Goal: Task Accomplishment & Management: Use online tool/utility

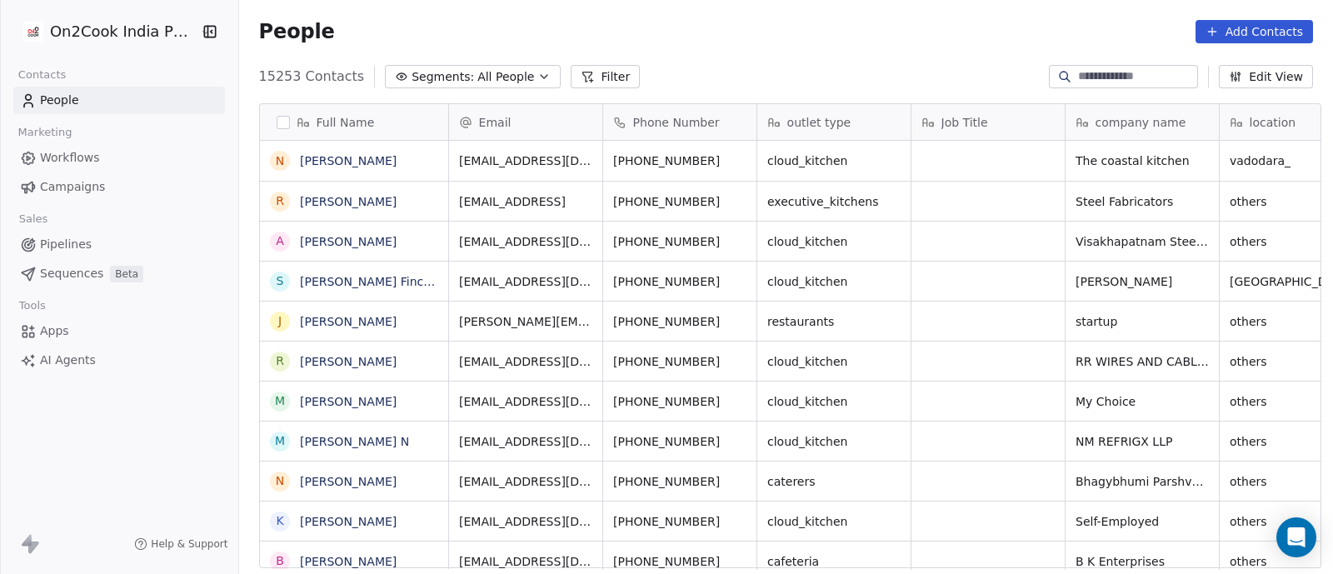
scroll to position [489, 1086]
click at [580, 82] on button "Filter" at bounding box center [605, 76] width 69 height 23
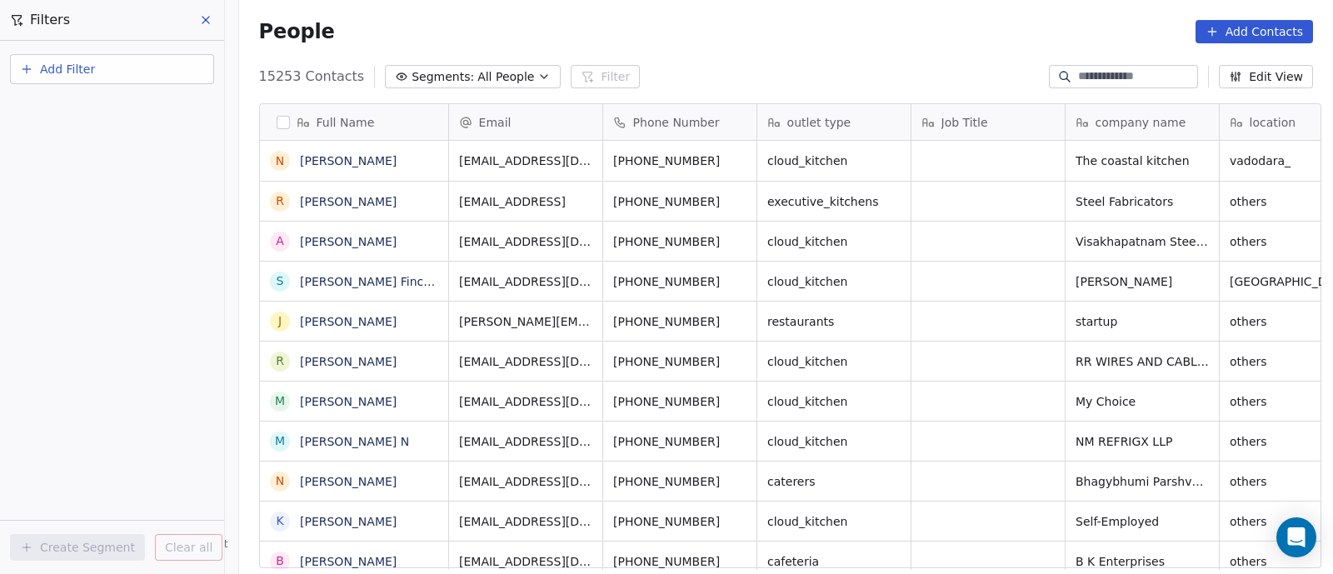
click at [71, 69] on span "Add Filter" at bounding box center [67, 69] width 55 height 17
click at [71, 109] on span "Contact properties" at bounding box center [81, 108] width 108 height 17
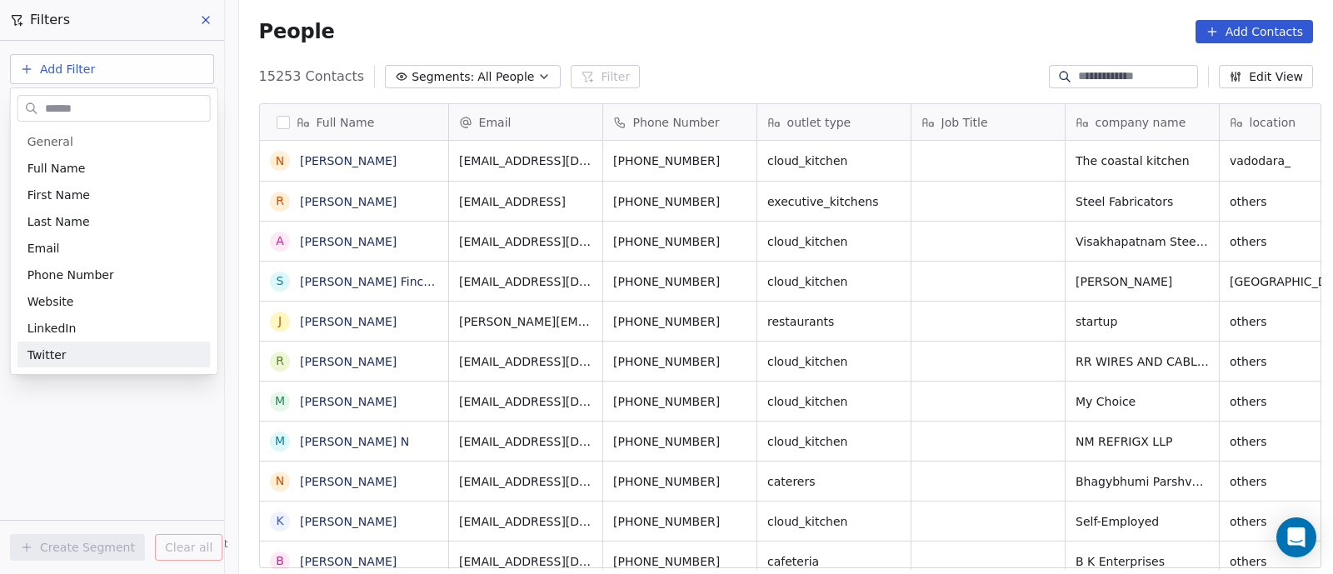
click at [100, 414] on html "On2Cook India Pvt. Ltd. Contacts People Marketing Workflows Campaigns Sales Pip…" at bounding box center [666, 287] width 1333 height 574
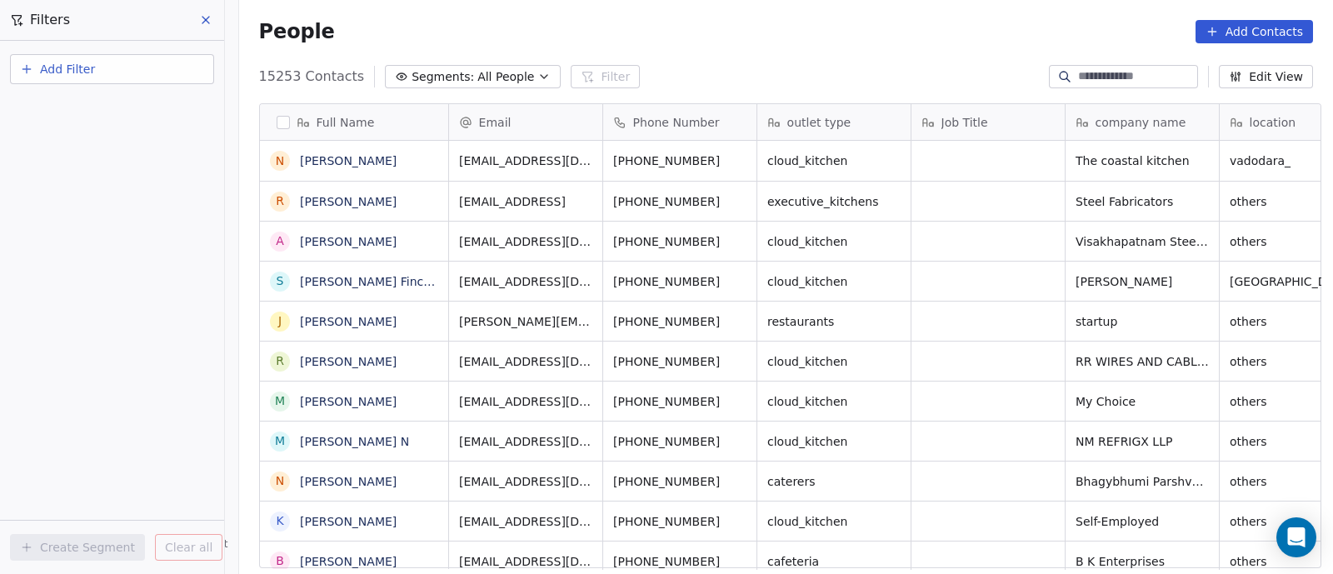
click at [81, 69] on span "Add Filter" at bounding box center [67, 69] width 55 height 17
click at [207, 18] on html "On2Cook India Pvt. Ltd. Contacts People Marketing Workflows Campaigns Sales Pip…" at bounding box center [666, 287] width 1333 height 574
click at [167, 252] on div "Add Filter Create Segment Clear all" at bounding box center [112, 307] width 224 height 533
click at [211, 18] on icon at bounding box center [205, 19] width 13 height 13
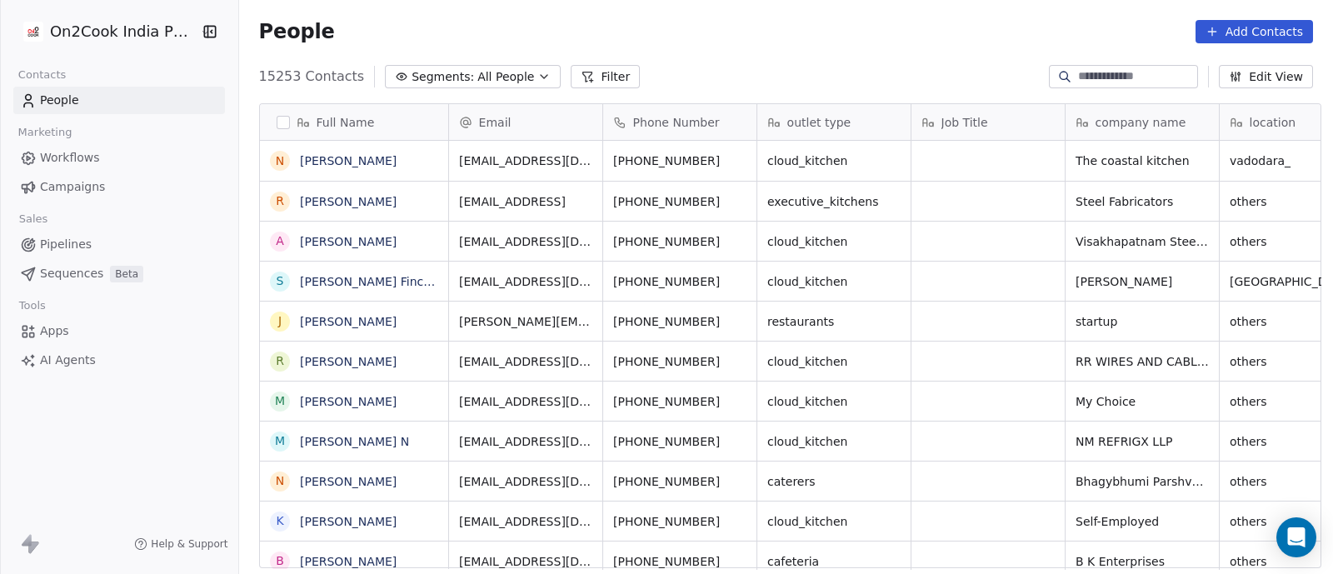
click at [66, 155] on span "Workflows" at bounding box center [70, 157] width 60 height 17
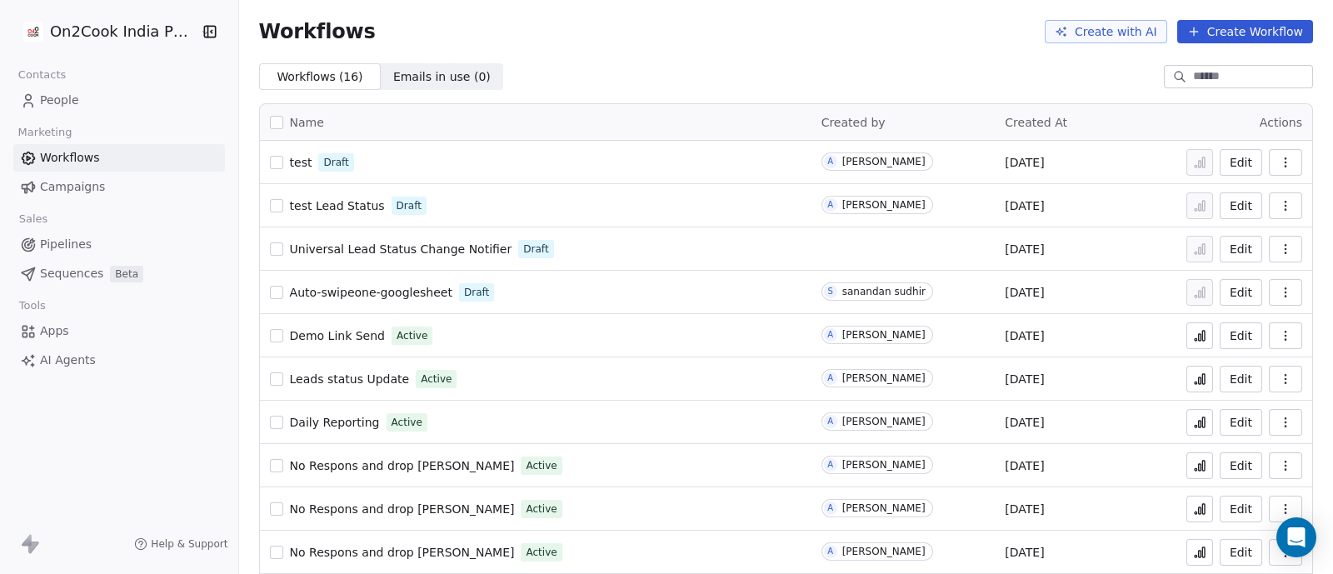
click at [56, 99] on span "People" at bounding box center [59, 100] width 39 height 17
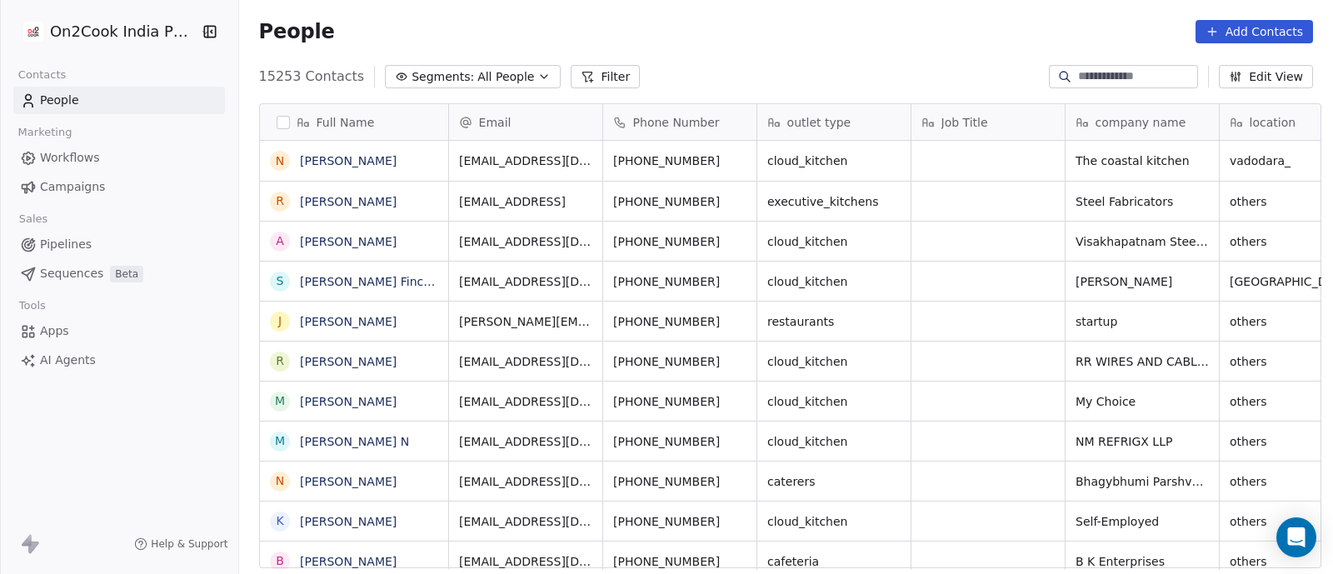
scroll to position [489, 1086]
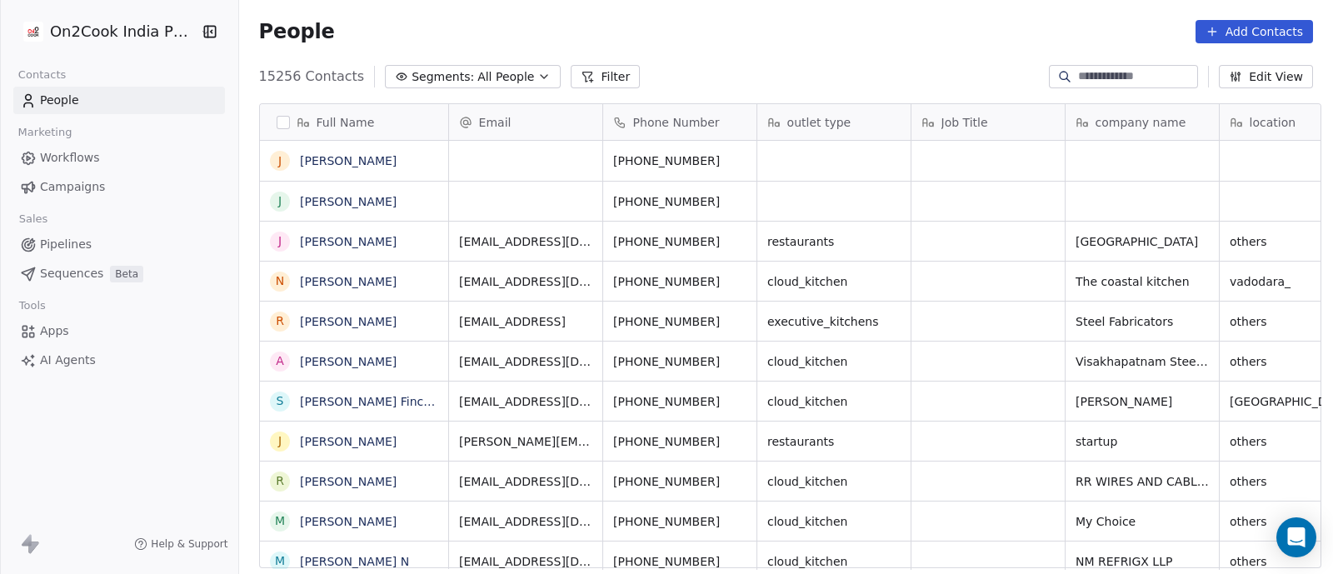
click at [537, 78] on icon "button" at bounding box center [543, 76] width 13 height 13
click at [522, 78] on html "On2Cook India Pvt. Ltd. Contacts People Marketing Workflows Campaigns Sales Pip…" at bounding box center [666, 287] width 1333 height 574
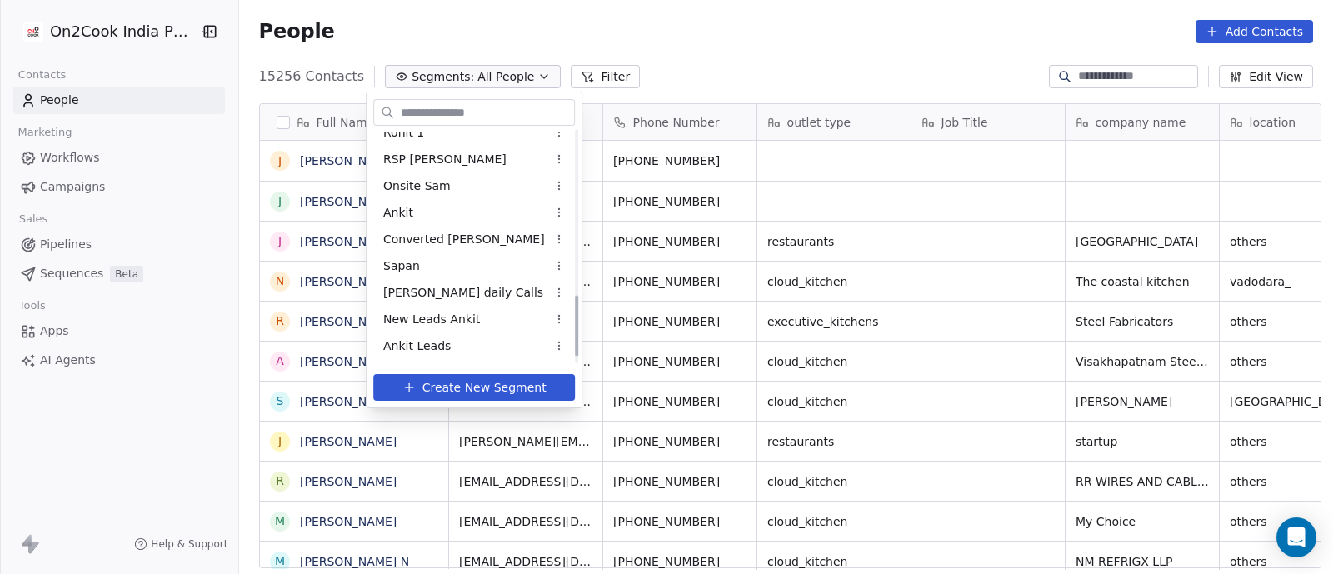
scroll to position [625, 0]
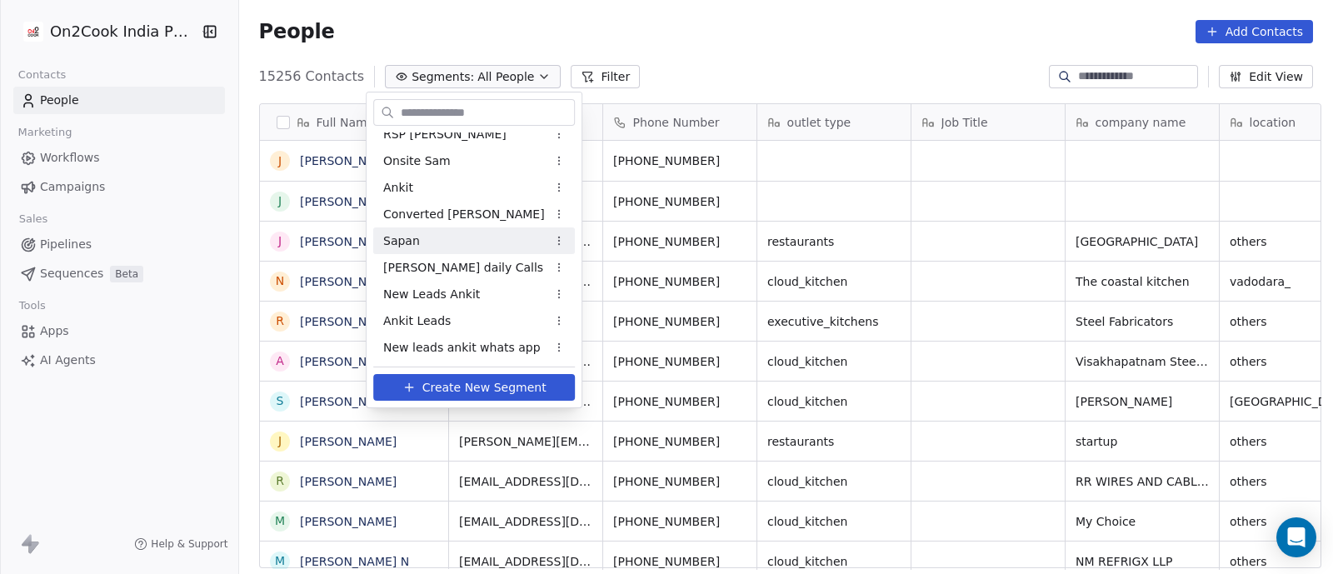
click at [407, 236] on span "Sapan" at bounding box center [401, 240] width 37 height 17
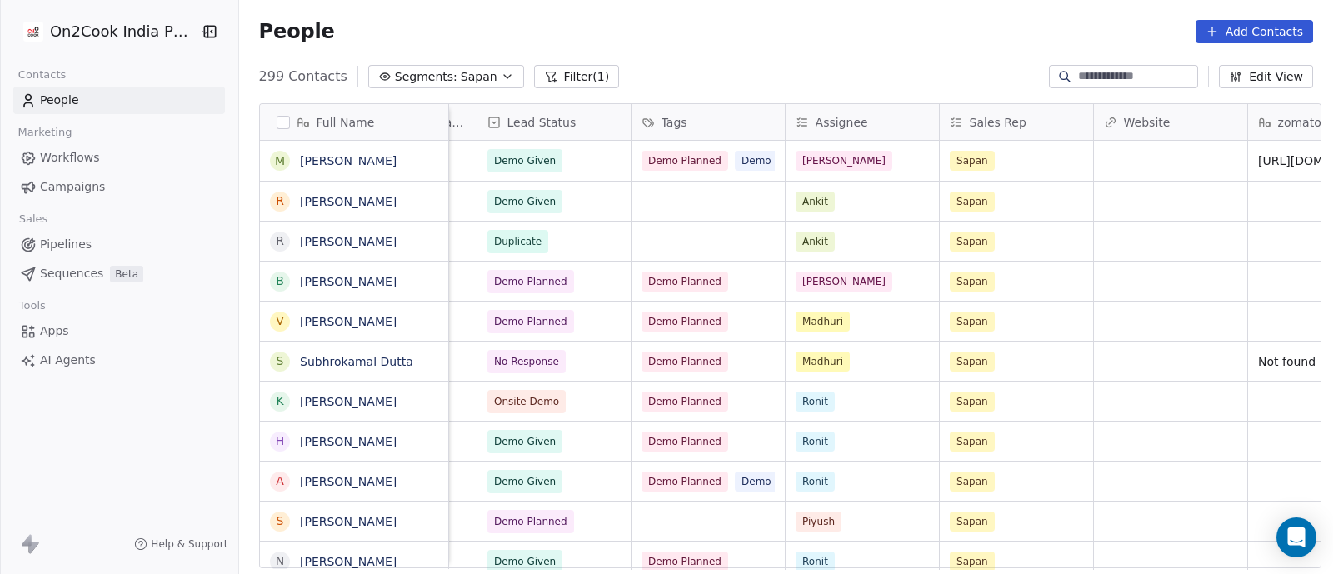
scroll to position [0, 1516]
click at [755, 199] on icon "grid" at bounding box center [761, 198] width 13 height 13
click at [699, 204] on div "grid" at bounding box center [705, 201] width 153 height 39
click at [696, 202] on div "grid" at bounding box center [705, 201] width 153 height 39
click at [695, 202] on div "grid" at bounding box center [705, 201] width 153 height 39
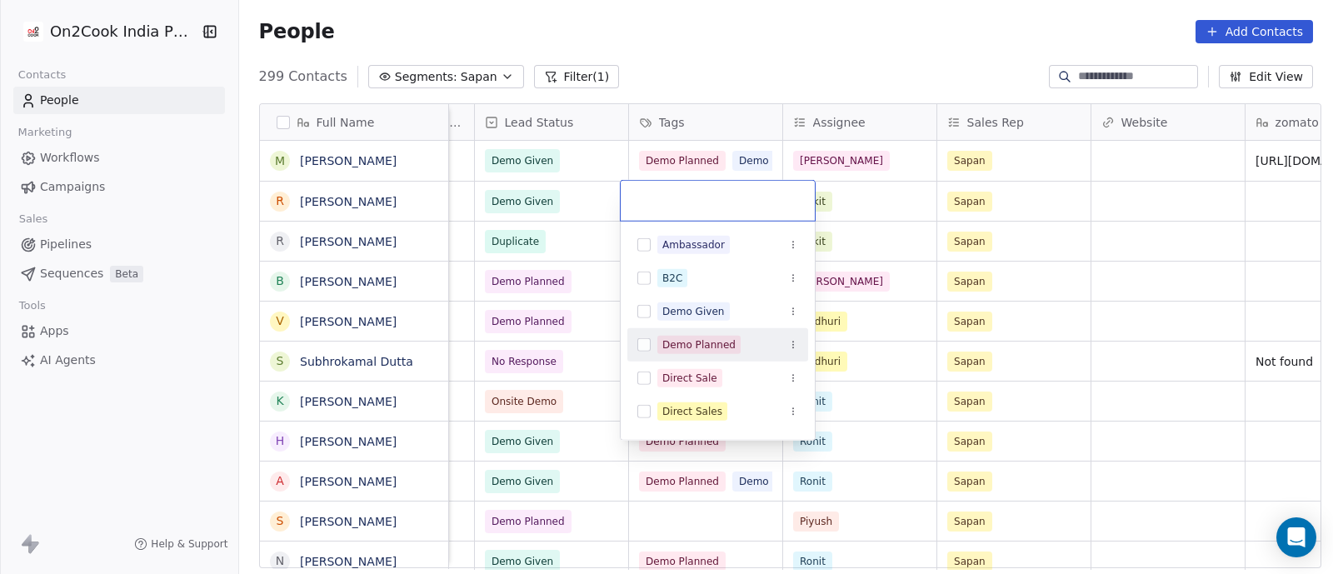
click at [683, 347] on div "Demo Planned" at bounding box center [698, 344] width 73 height 15
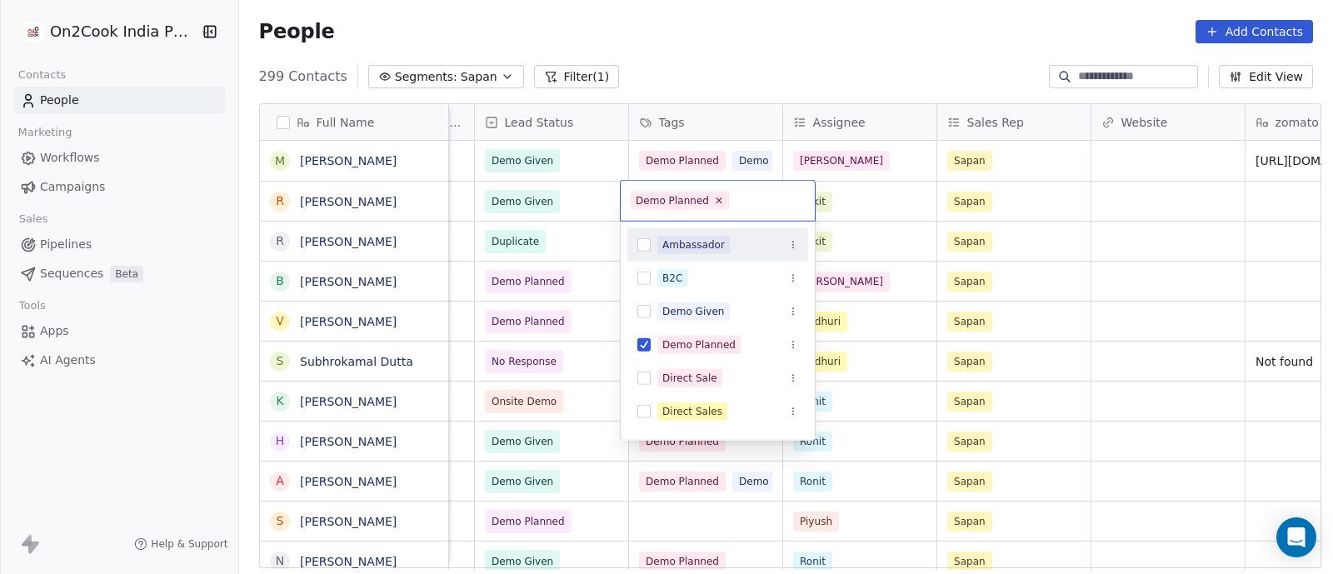
click at [747, 202] on input "text" at bounding box center [768, 201] width 72 height 18
click at [873, 242] on html "On2Cook India Pvt. Ltd. Contacts People Marketing Workflows Campaigns Sales Pip…" at bounding box center [666, 287] width 1333 height 574
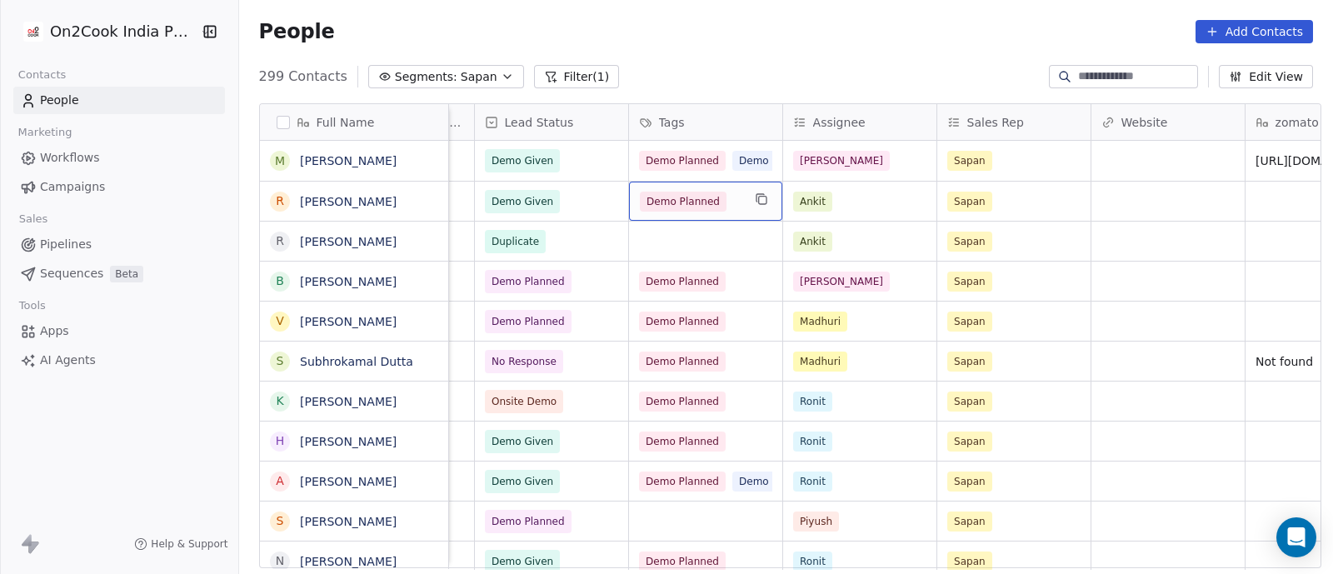
click at [737, 200] on div "Demo Planned" at bounding box center [705, 201] width 153 height 39
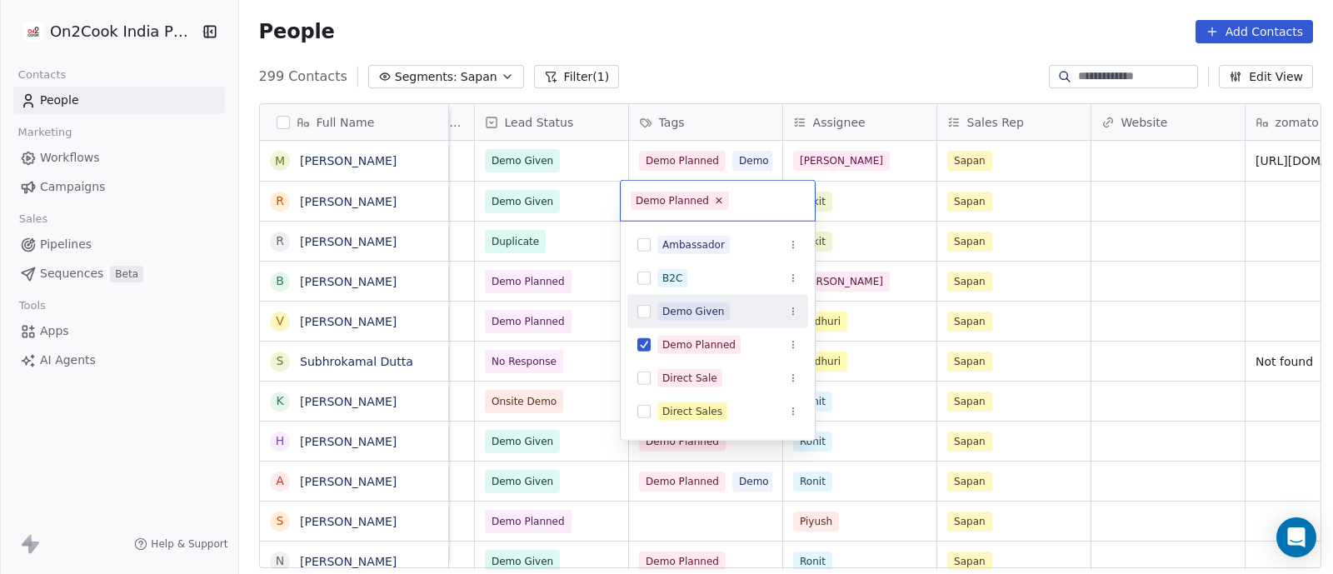
click at [711, 314] on div "Demo Given" at bounding box center [693, 311] width 62 height 15
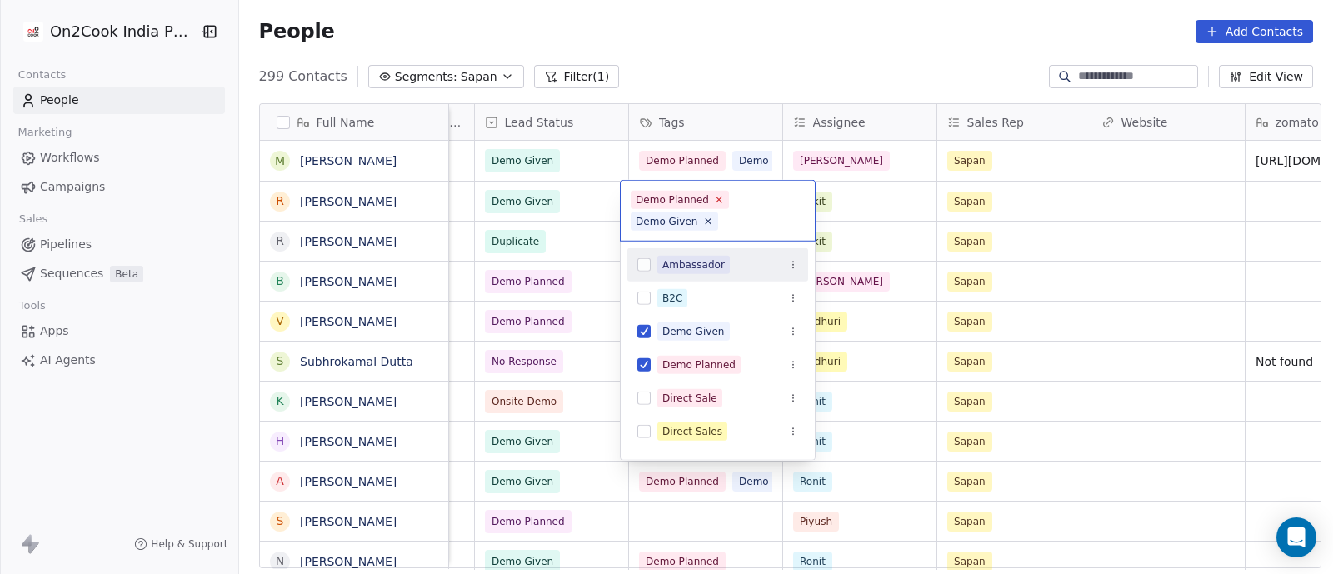
click at [716, 202] on icon at bounding box center [718, 199] width 11 height 11
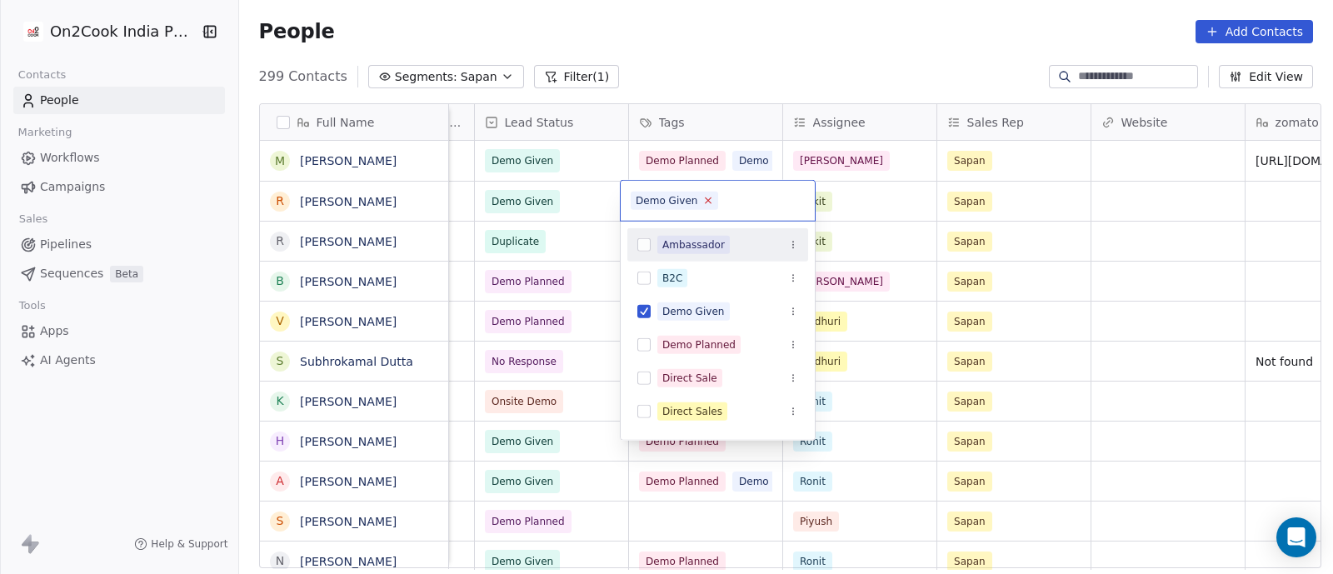
click at [707, 204] on icon at bounding box center [707, 200] width 11 height 11
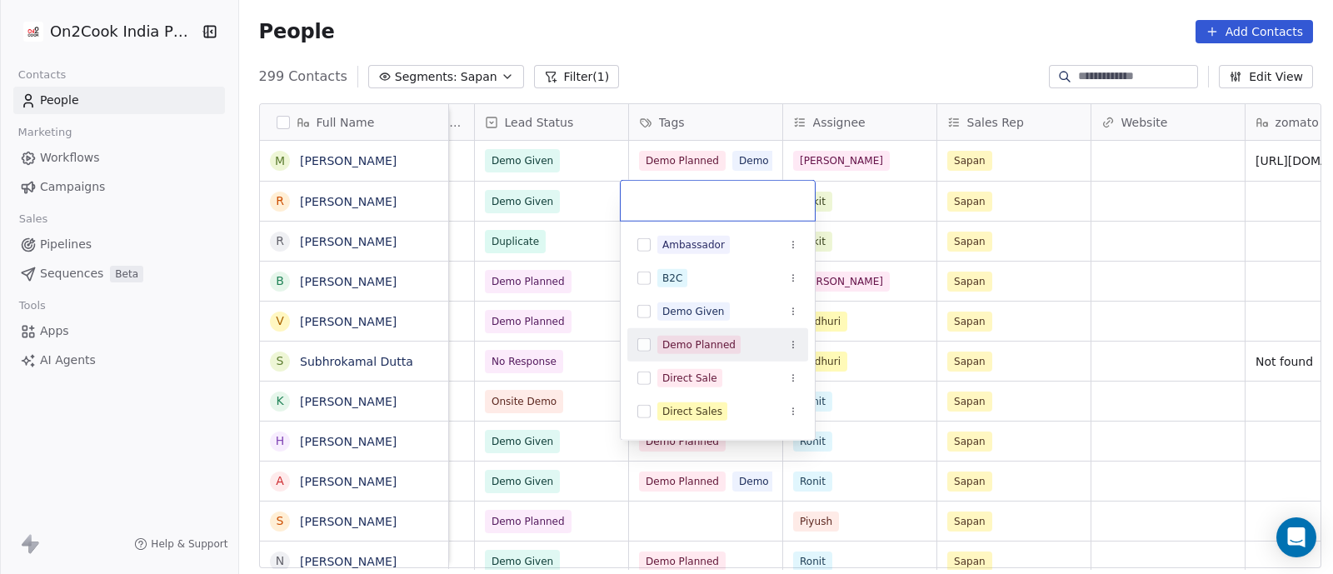
click at [1085, 299] on html "On2Cook India Pvt. Ltd. Contacts People Marketing Workflows Campaigns Sales Pip…" at bounding box center [666, 287] width 1333 height 574
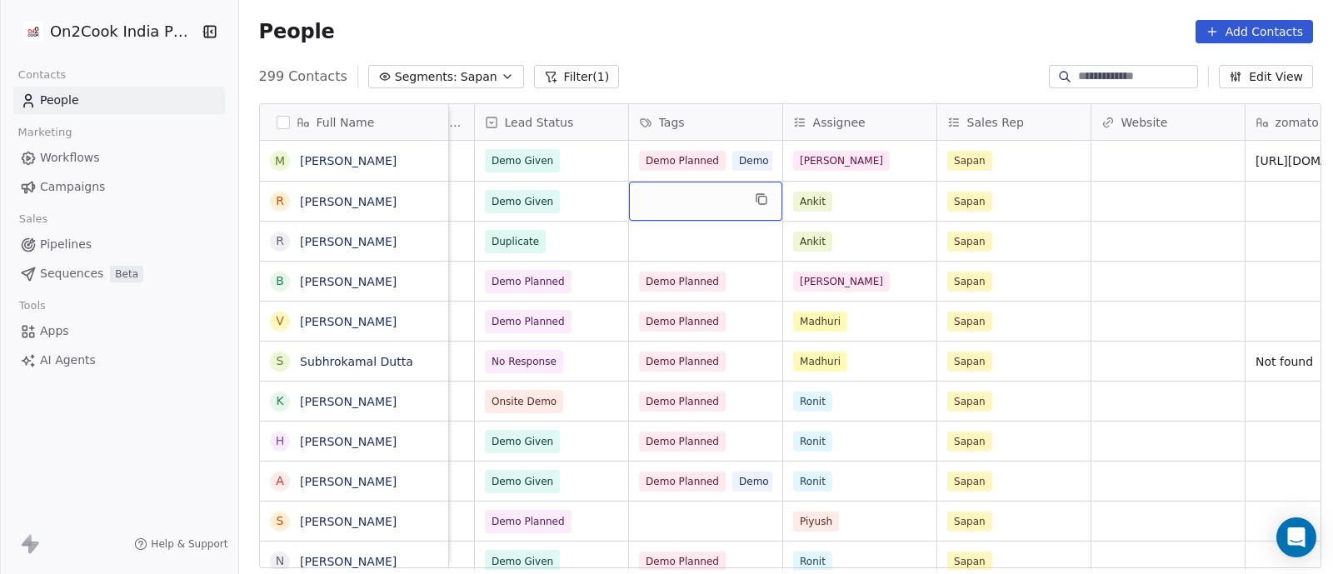
click at [654, 206] on div "grid" at bounding box center [705, 201] width 153 height 39
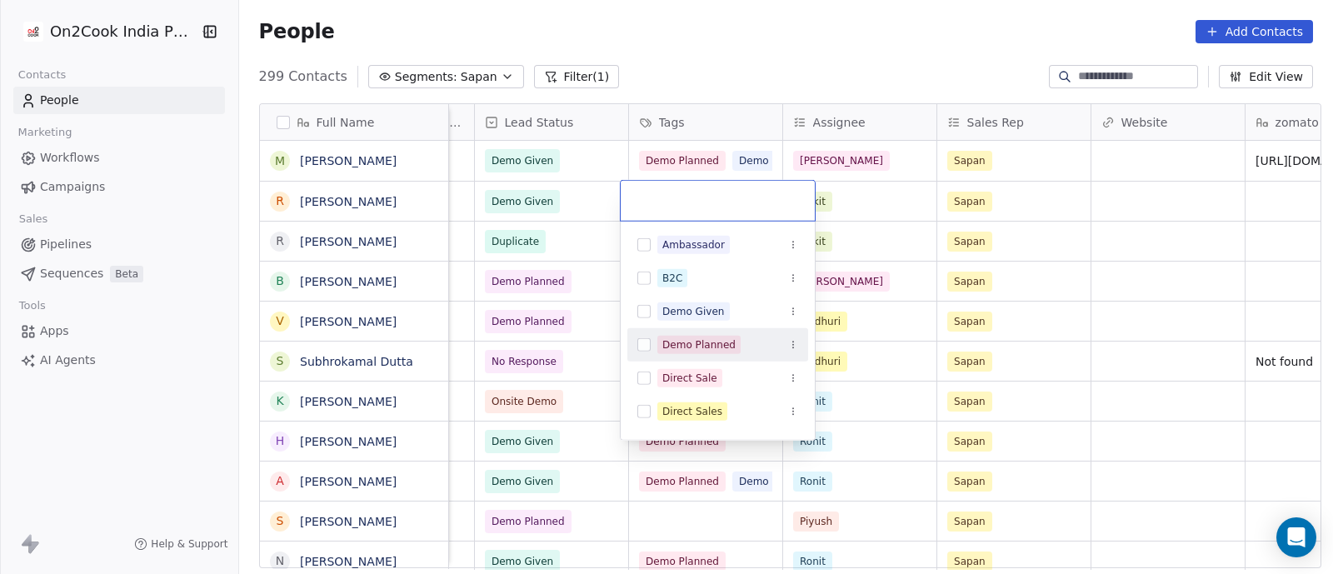
click at [682, 343] on div "Demo Planned" at bounding box center [698, 344] width 73 height 15
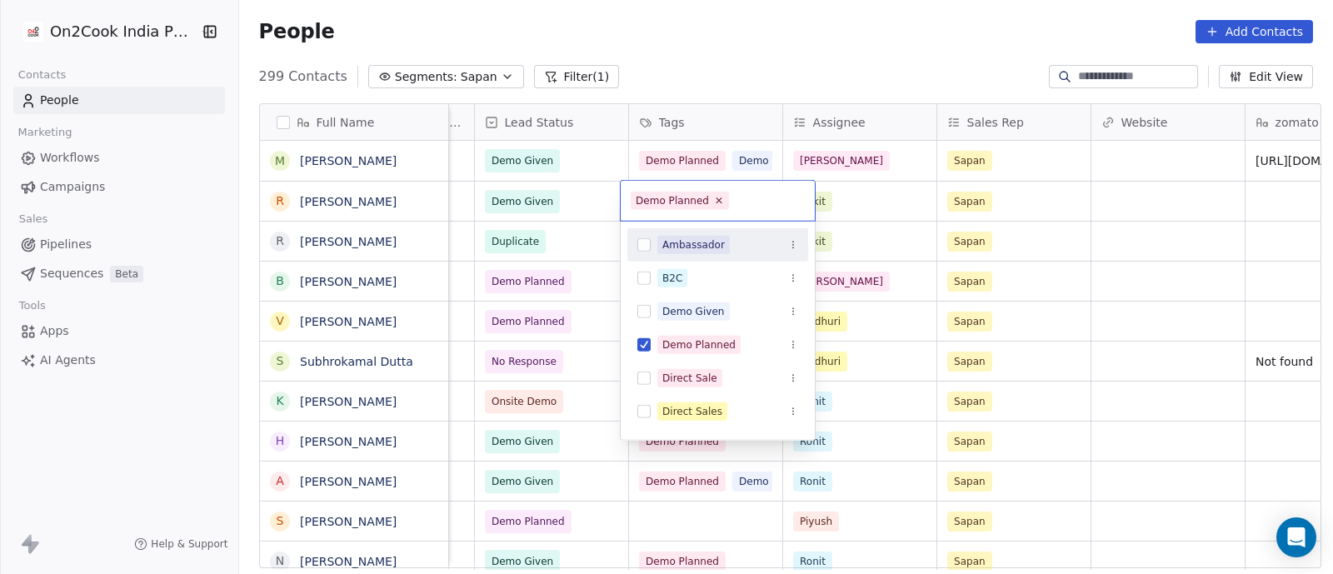
click at [772, 210] on div "Demo Planned" at bounding box center [718, 201] width 194 height 40
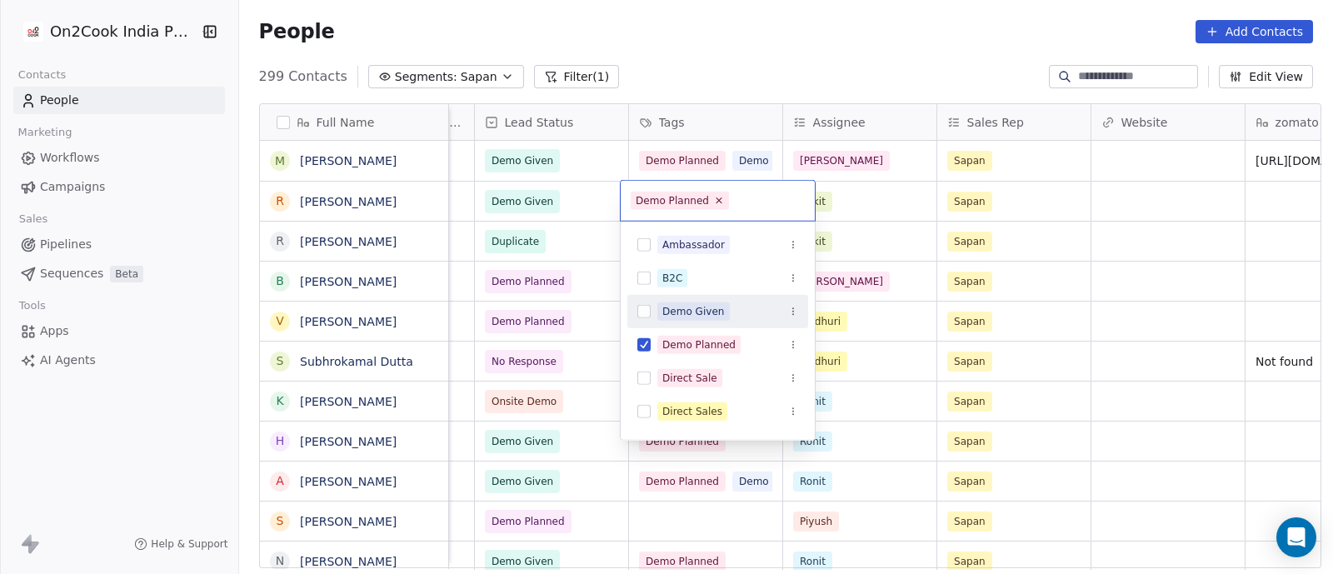
click at [707, 313] on div "Demo Given" at bounding box center [693, 311] width 62 height 15
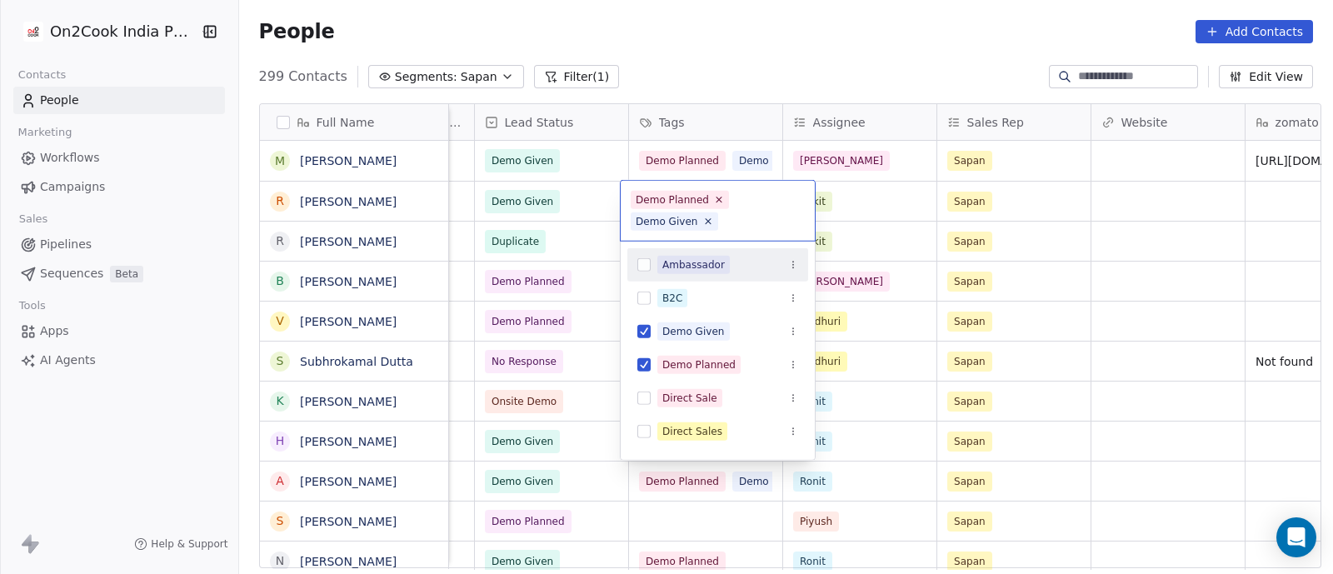
click at [877, 235] on html "On2Cook India Pvt. Ltd. Contacts People Marketing Workflows Campaigns Sales Pip…" at bounding box center [666, 287] width 1333 height 574
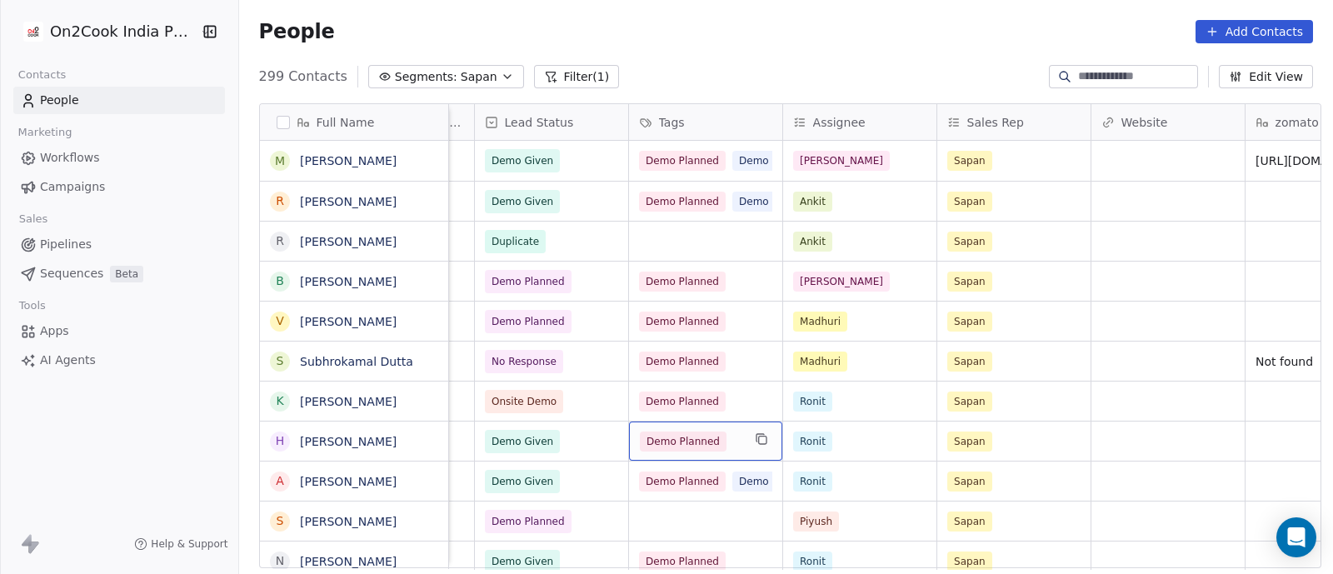
click at [733, 439] on div "Demo Planned" at bounding box center [705, 441] width 153 height 39
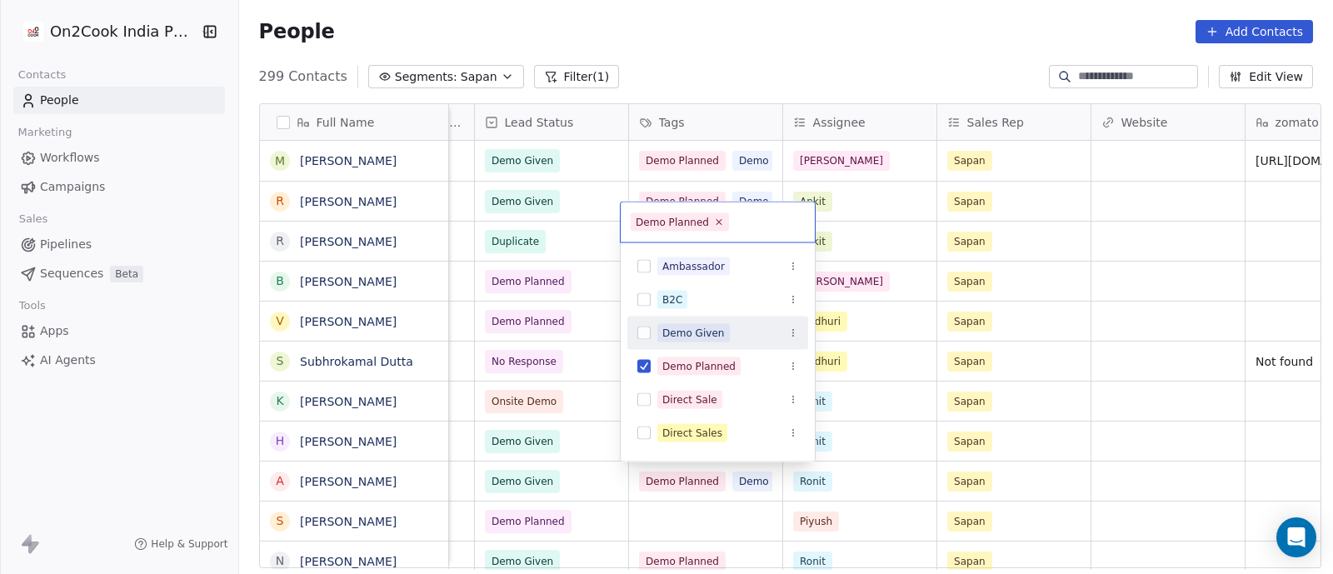
click at [704, 331] on div "Demo Given" at bounding box center [693, 333] width 62 height 15
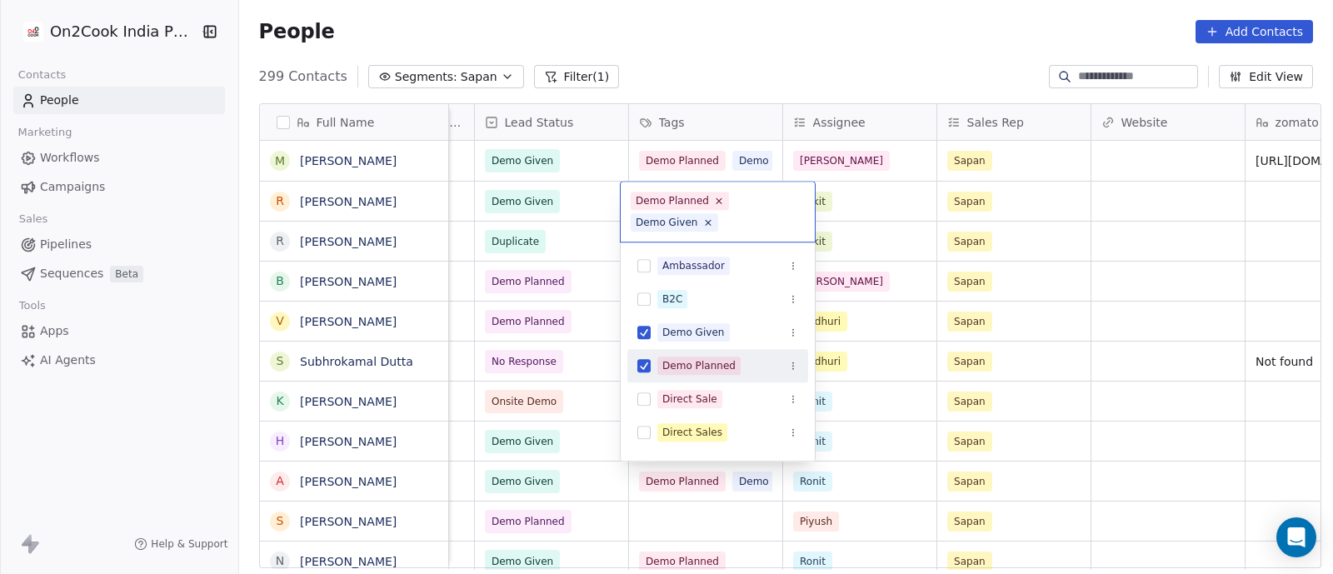
click at [1179, 328] on html "On2Cook India Pvt. Ltd. Contacts People Marketing Workflows Campaigns Sales Pip…" at bounding box center [666, 287] width 1333 height 574
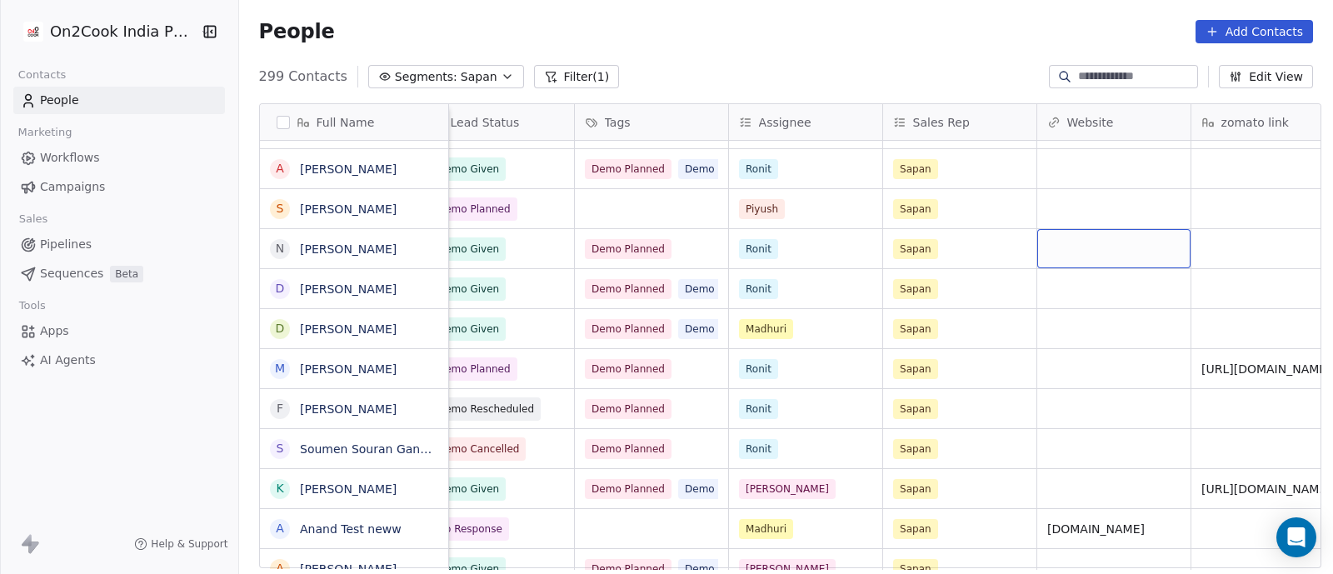
scroll to position [0, 1570]
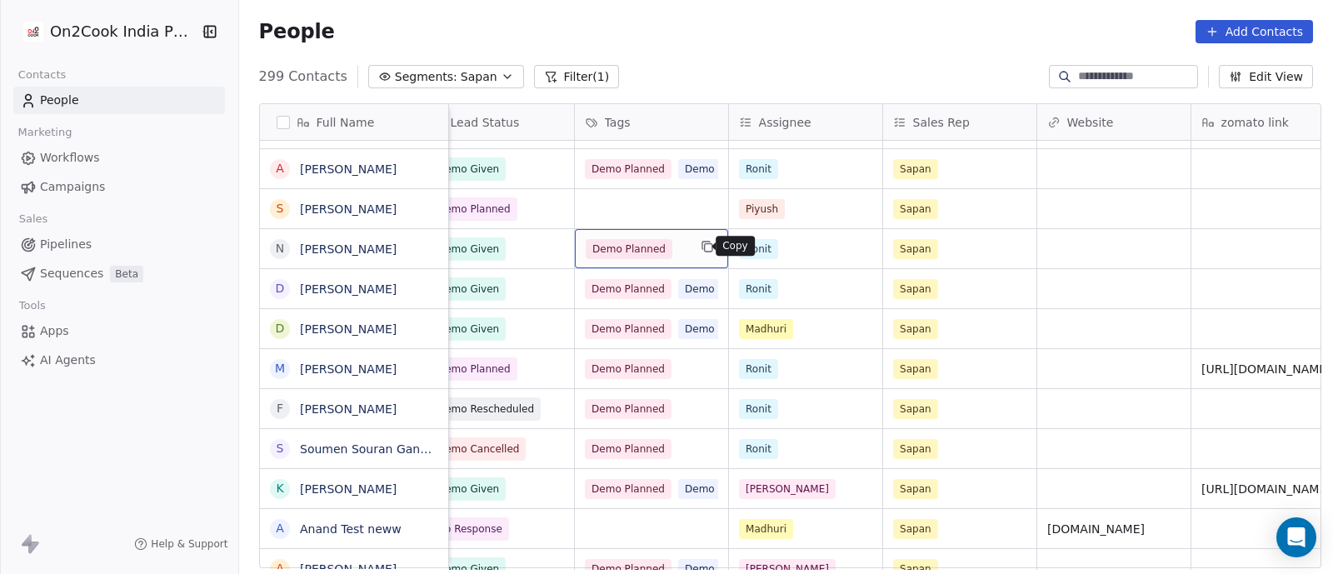
click at [701, 247] on icon "grid" at bounding box center [707, 246] width 13 height 13
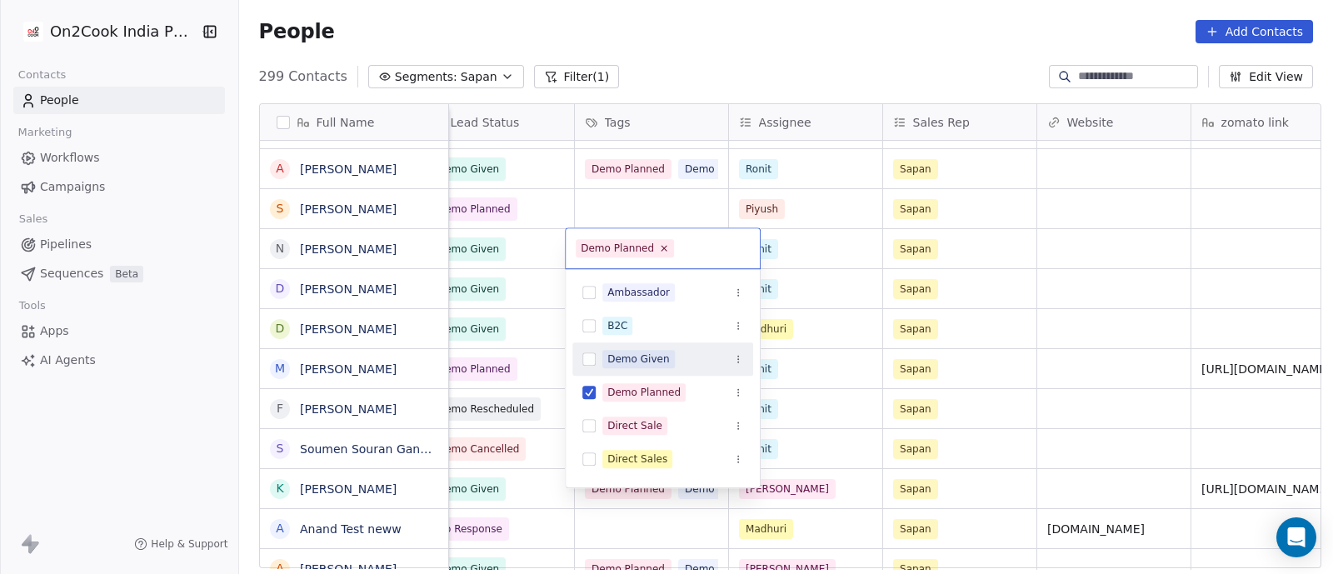
click at [641, 359] on div "Demo Given" at bounding box center [638, 359] width 62 height 15
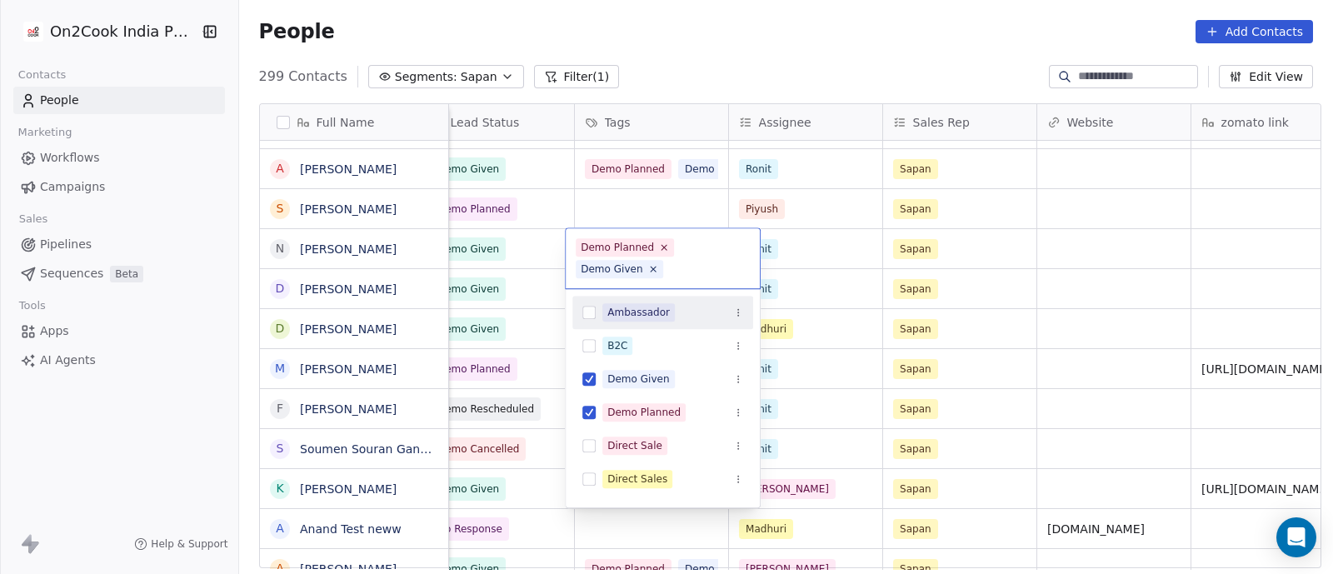
click at [849, 287] on html "On2Cook India Pvt. Ltd. Contacts People Marketing Workflows Campaigns Sales Pip…" at bounding box center [666, 287] width 1333 height 574
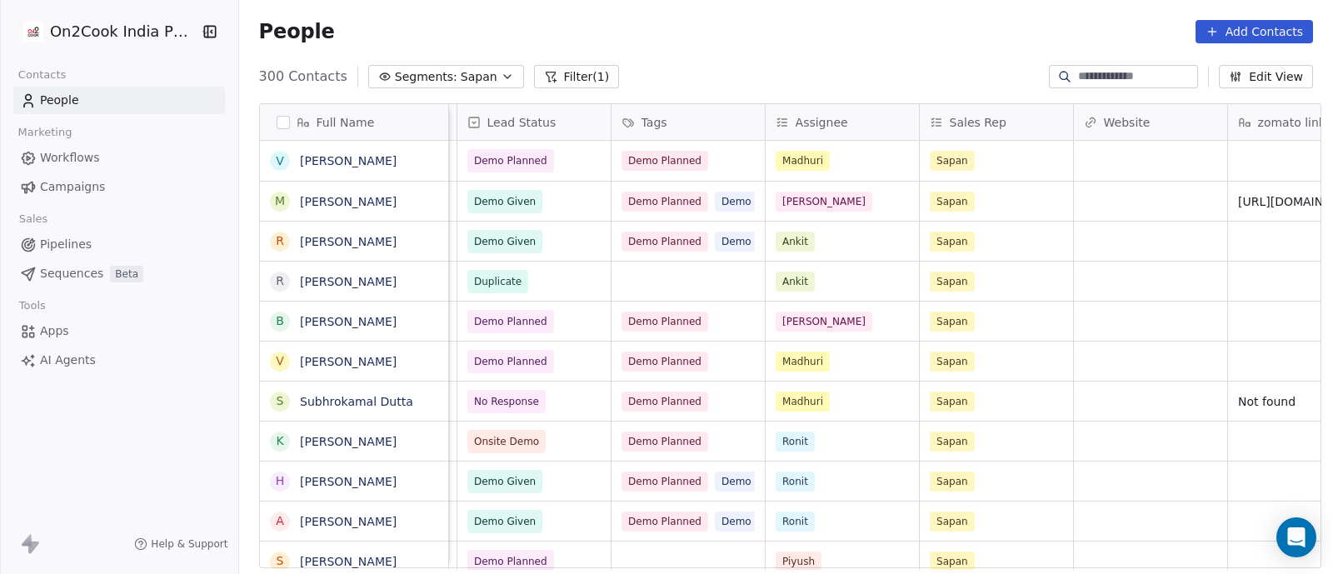
scroll to position [0, 1535]
